Goal: Find specific page/section: Find specific page/section

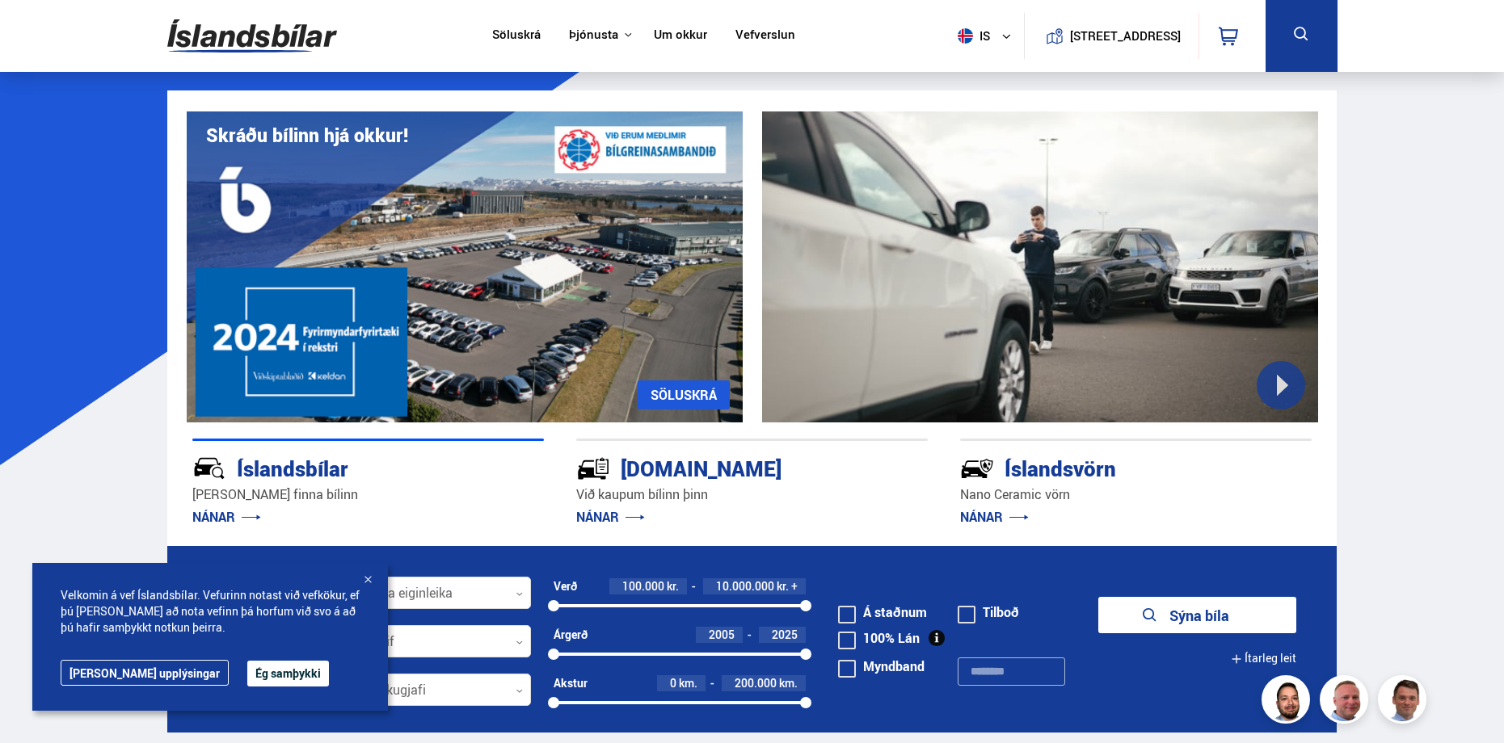
click at [509, 33] on link "Söluskrá" at bounding box center [516, 35] width 48 height 17
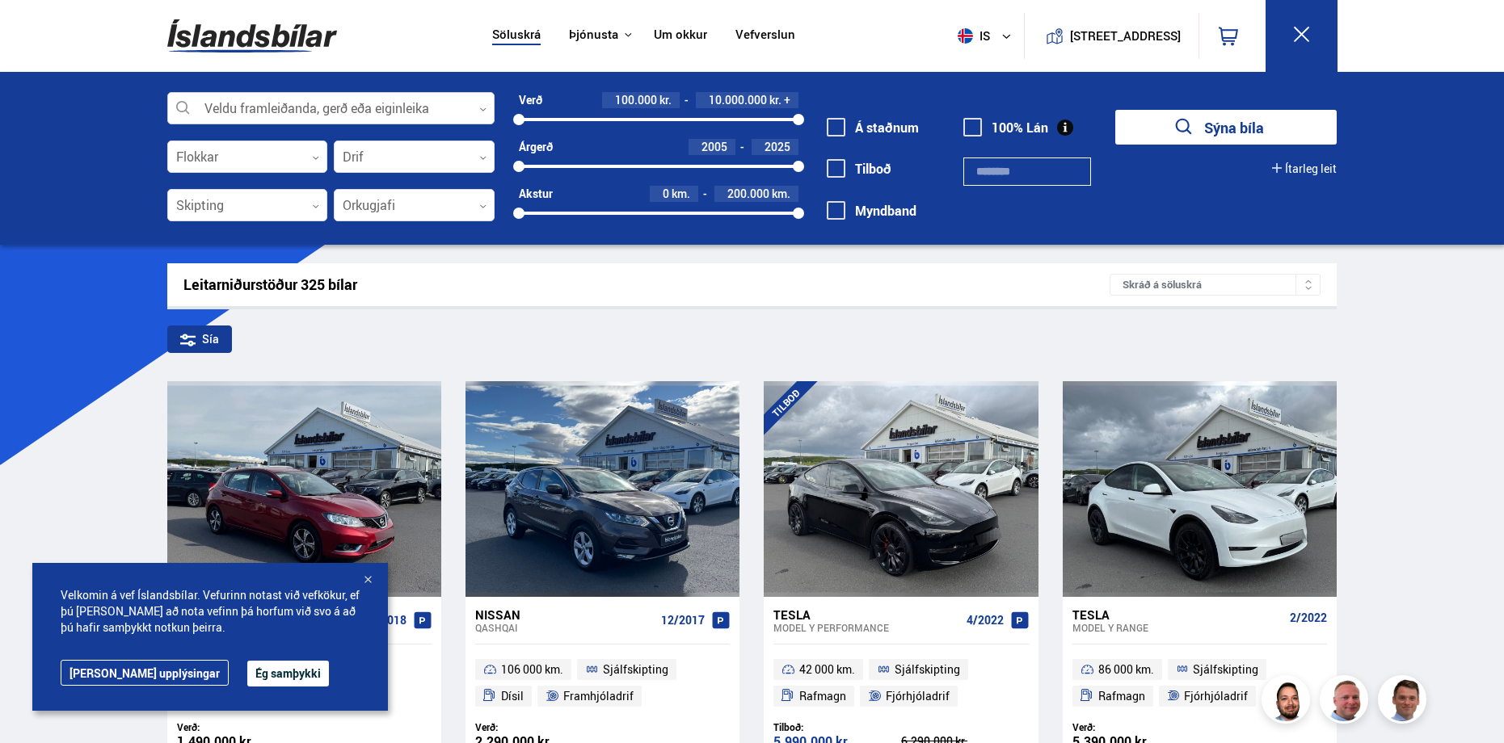
click at [309, 113] on div at bounding box center [330, 109] width 327 height 32
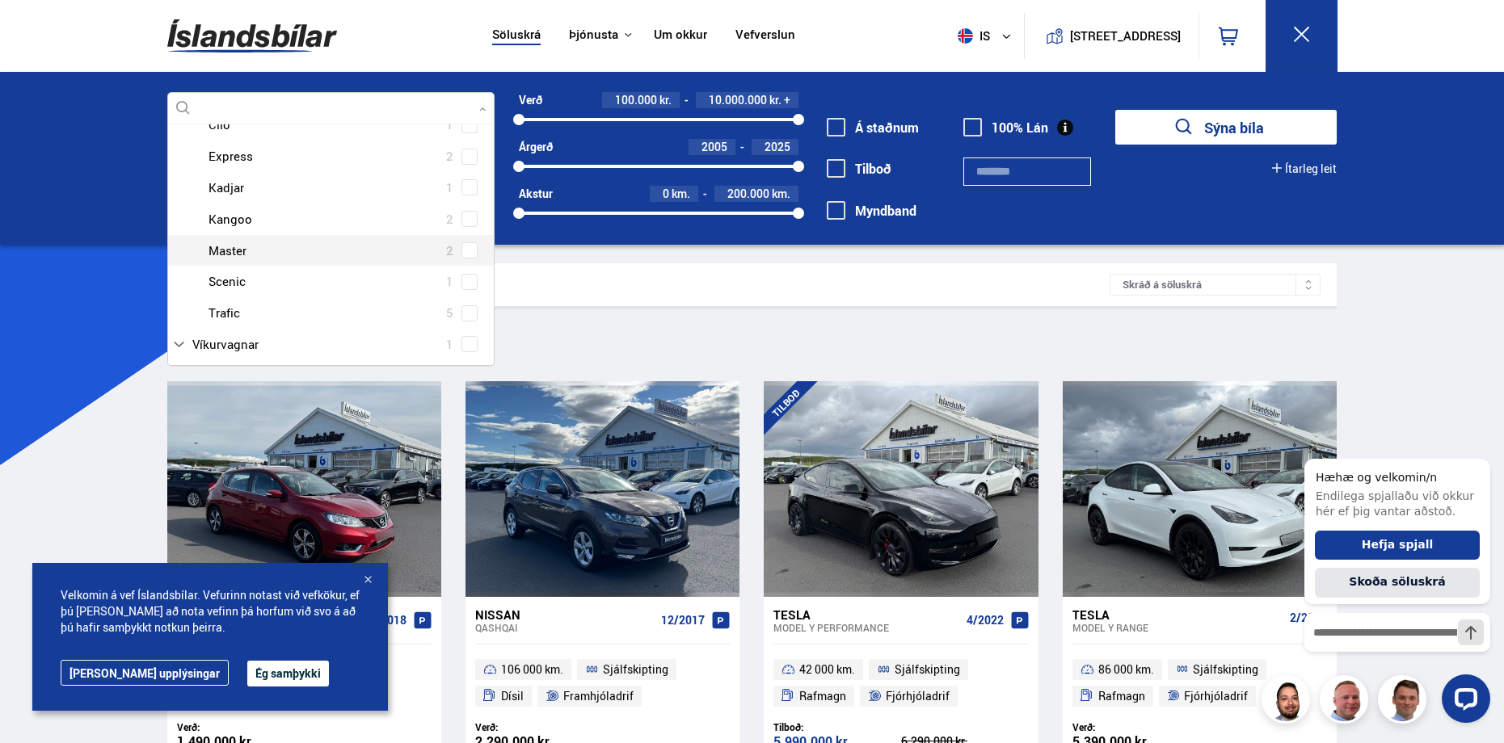
scroll to position [500, 0]
click at [245, 242] on div at bounding box center [346, 232] width 285 height 23
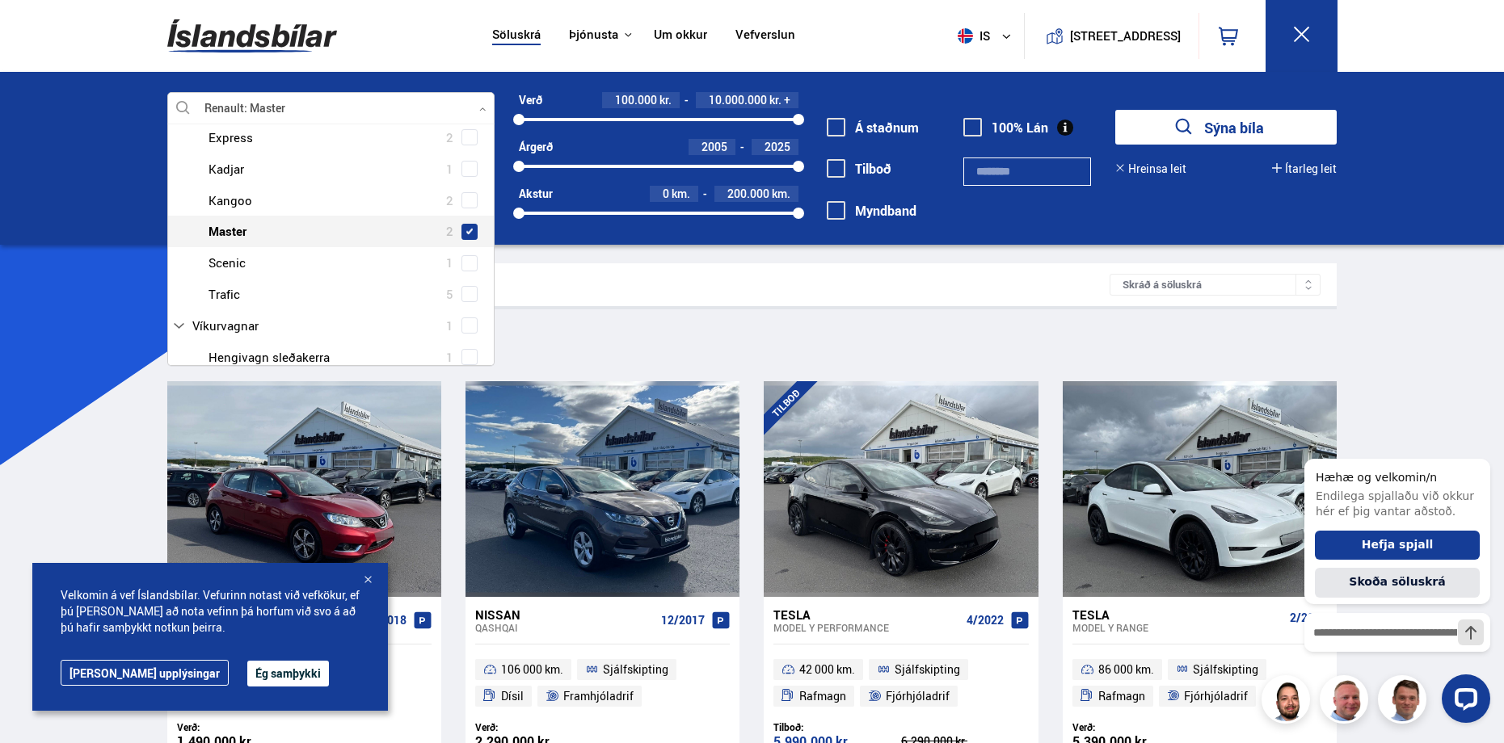
click at [466, 234] on span at bounding box center [469, 232] width 6 height 6
type input "****"
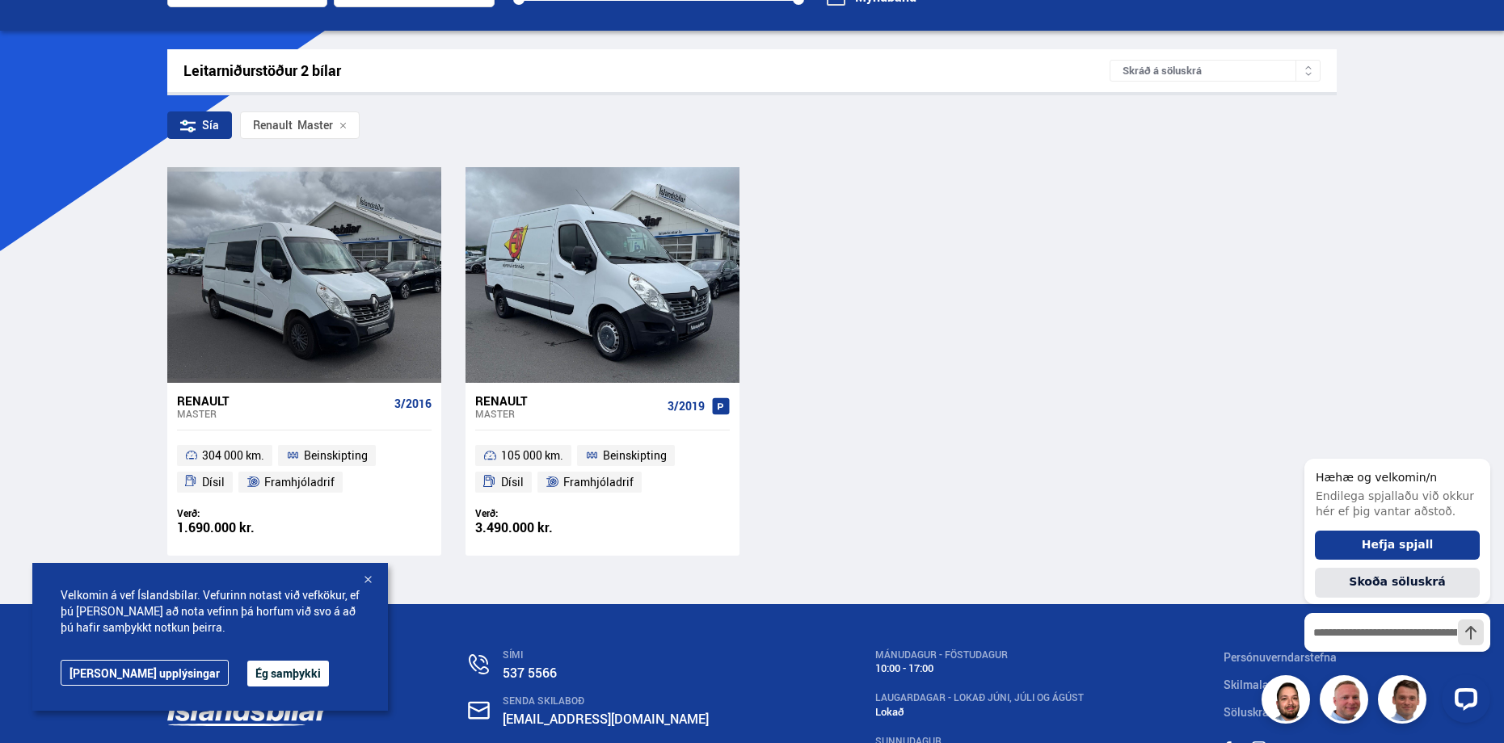
scroll to position [242, 0]
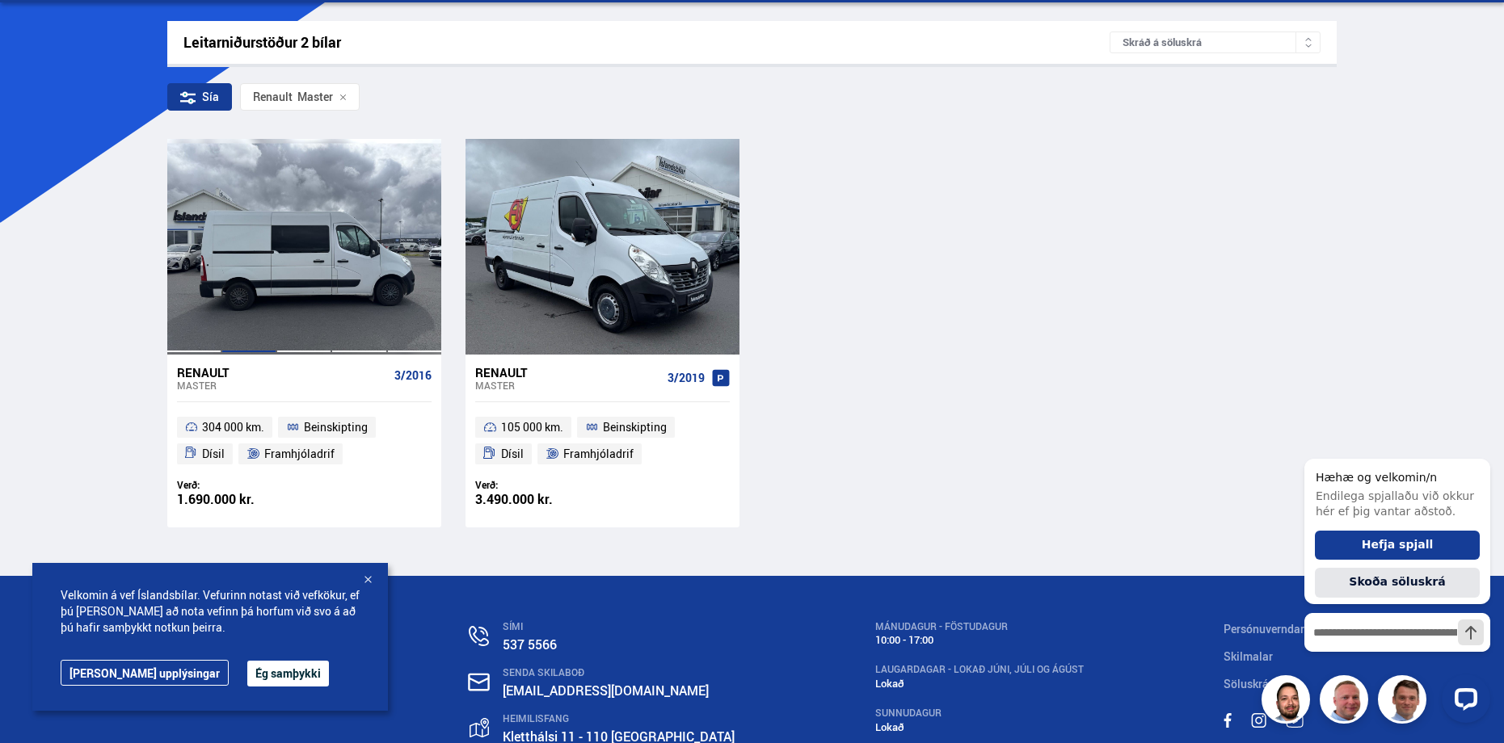
click at [263, 262] on div at bounding box center [248, 246] width 55 height 215
